Goal: Check status: Check status

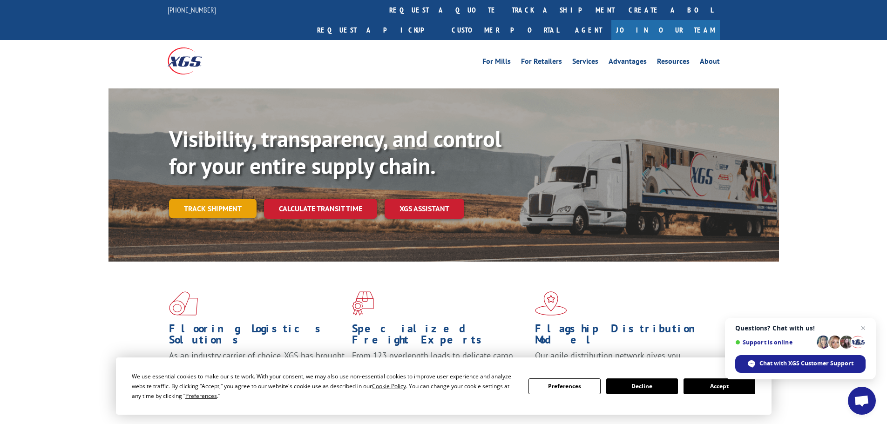
click at [220, 199] on link "Track shipment" at bounding box center [213, 209] width 88 height 20
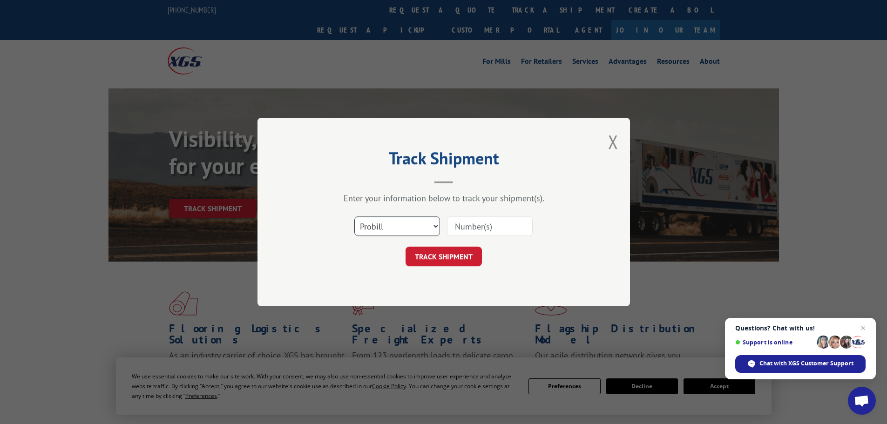
click at [387, 228] on select "Select category... Probill BOL PO" at bounding box center [397, 227] width 86 height 20
select select "bol"
click at [354, 217] on select "Select category... Probill BOL PO" at bounding box center [397, 227] width 86 height 20
click at [476, 221] on input at bounding box center [490, 227] width 86 height 20
paste input "5313675"
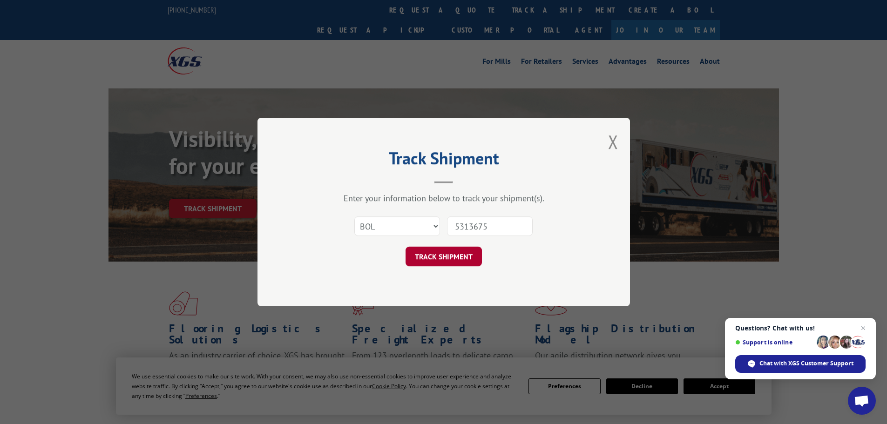
type input "5313675"
click at [444, 258] on button "TRACK SHIPMENT" at bounding box center [444, 257] width 76 height 20
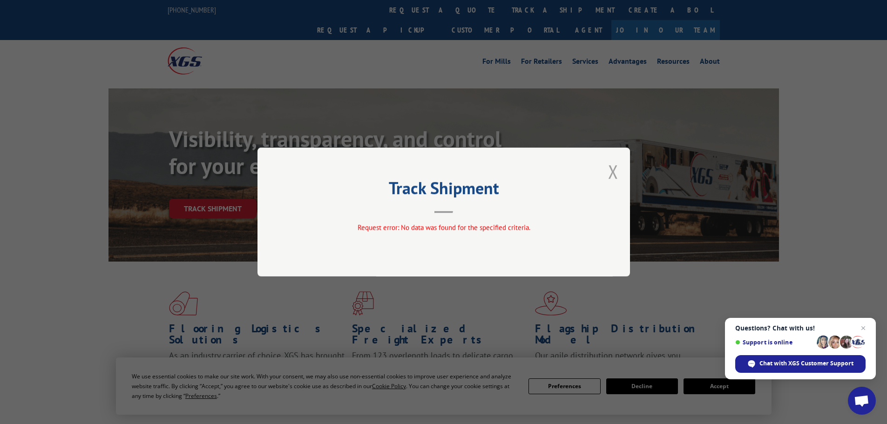
click at [614, 169] on button "Close modal" at bounding box center [613, 171] width 10 height 25
